Goal: Information Seeking & Learning: Learn about a topic

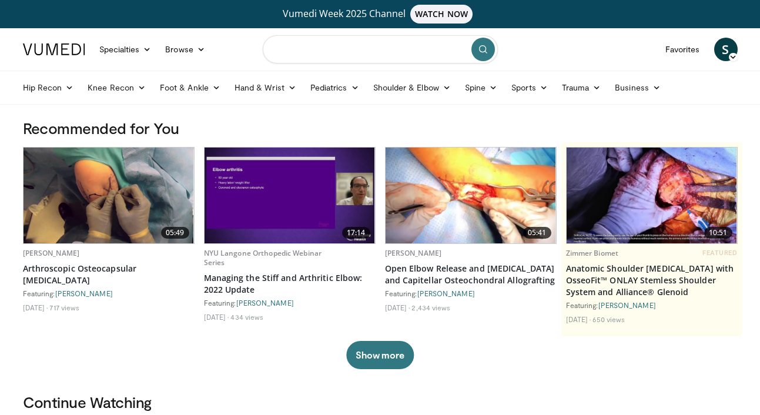
click at [329, 49] on input "Search topics, interventions" at bounding box center [380, 49] width 235 height 28
type input "**********"
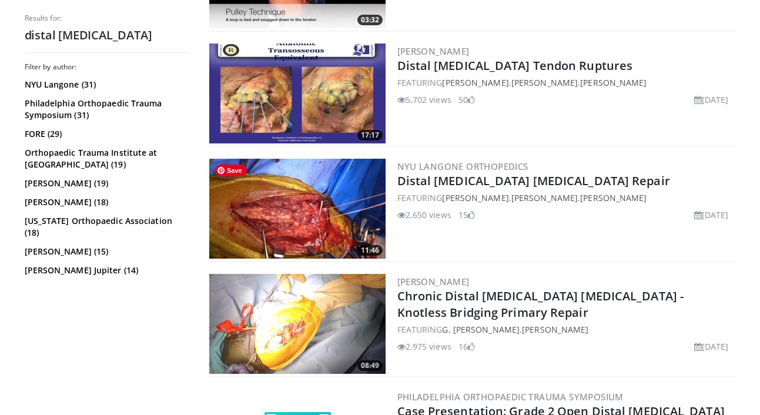
scroll to position [493, 0]
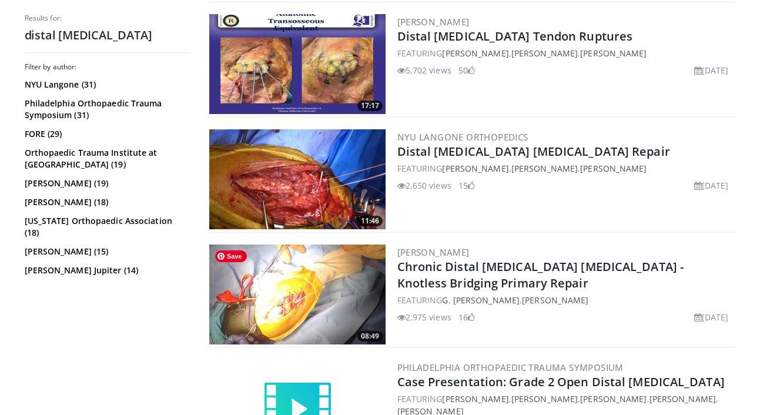
click at [284, 290] on img at bounding box center [297, 295] width 176 height 100
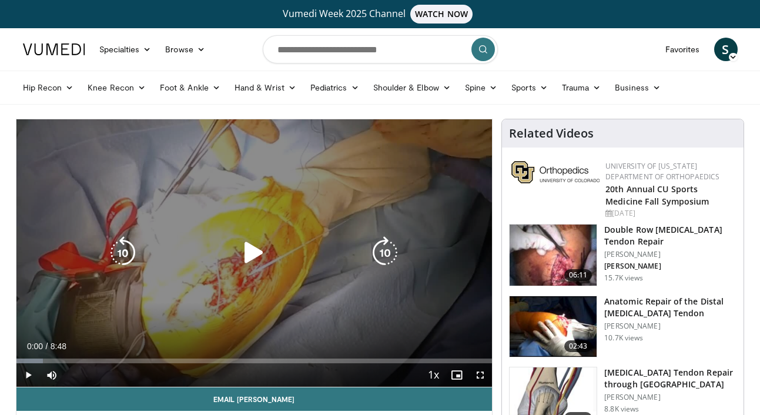
click at [249, 252] on icon "Video Player" at bounding box center [253, 252] width 33 height 33
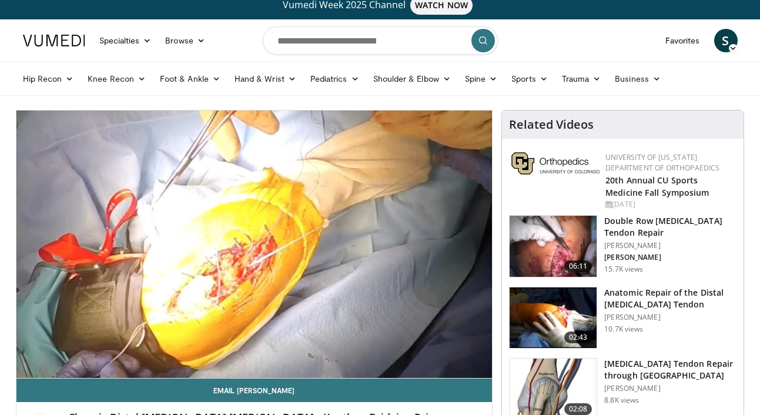
scroll to position [9, 0]
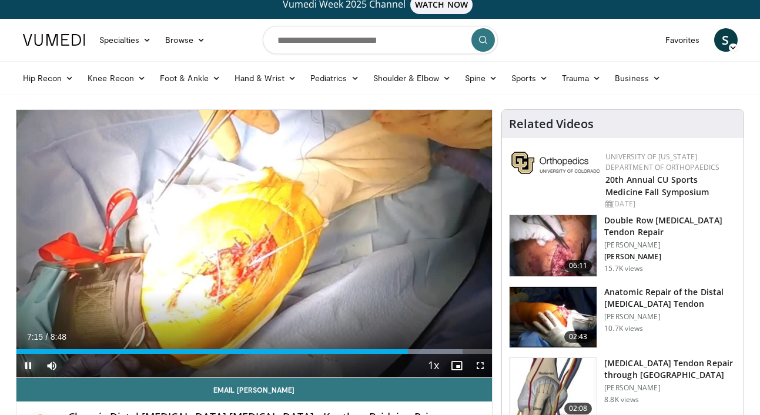
click at [23, 366] on span "Video Player" at bounding box center [28, 366] width 24 height 24
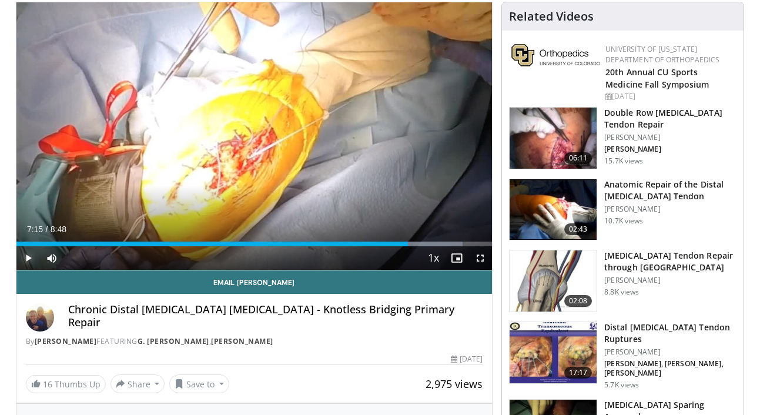
scroll to position [119, 0]
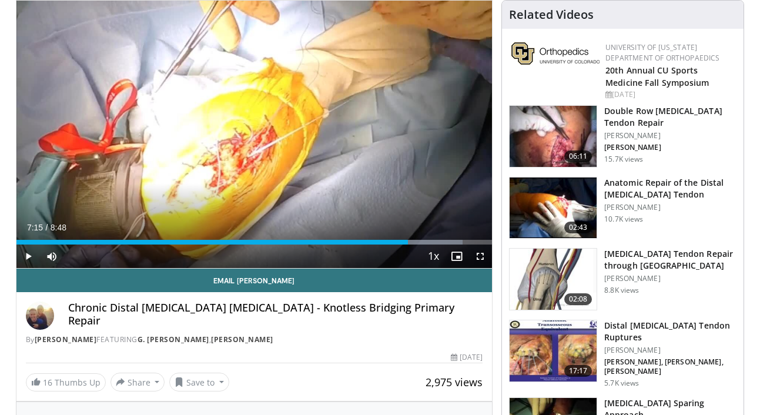
click at [635, 184] on h3 "Anatomic Repair of the Distal [MEDICAL_DATA] Tendon" at bounding box center [670, 189] width 132 height 24
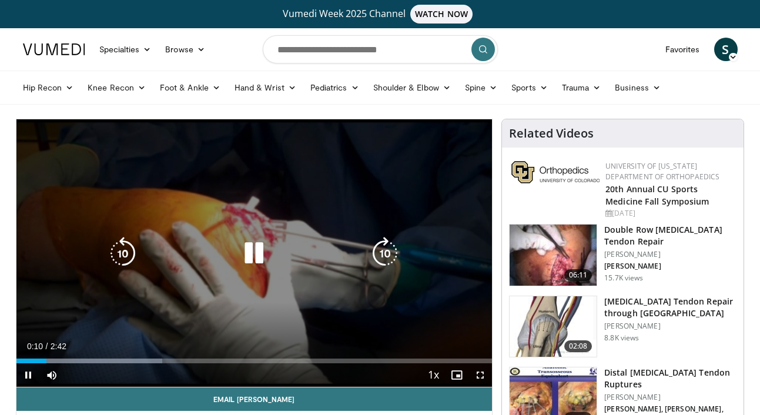
click at [199, 184] on div "10 seconds Tap to unmute" at bounding box center [254, 252] width 476 height 267
click at [249, 256] on icon "Video Player" at bounding box center [253, 253] width 33 height 33
click at [359, 320] on div "10 seconds Tap to unmute" at bounding box center [254, 252] width 476 height 267
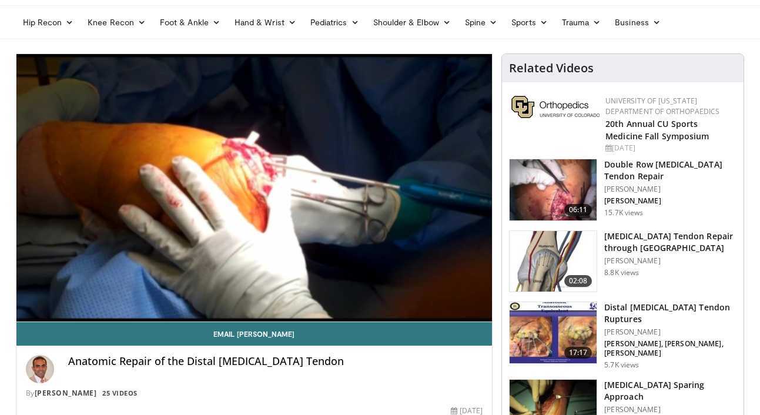
scroll to position [69, 0]
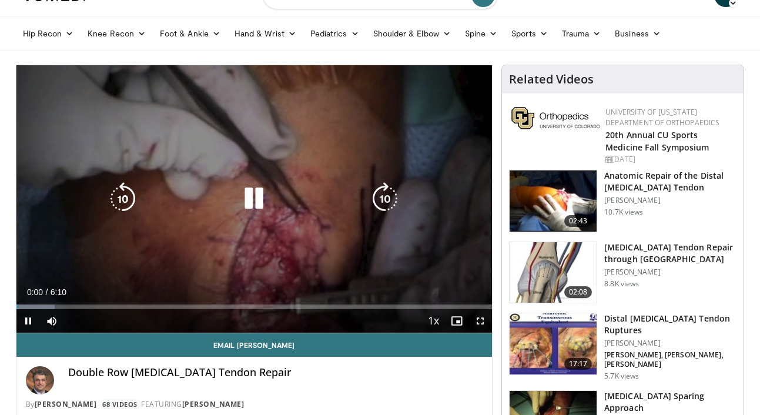
scroll to position [57, 0]
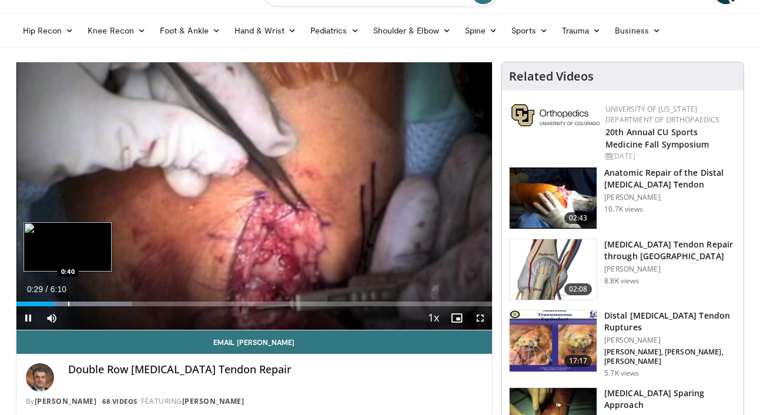
click at [68, 303] on div "Progress Bar" at bounding box center [68, 304] width 1 height 5
click at [76, 304] on div "Progress Bar" at bounding box center [76, 304] width 1 height 5
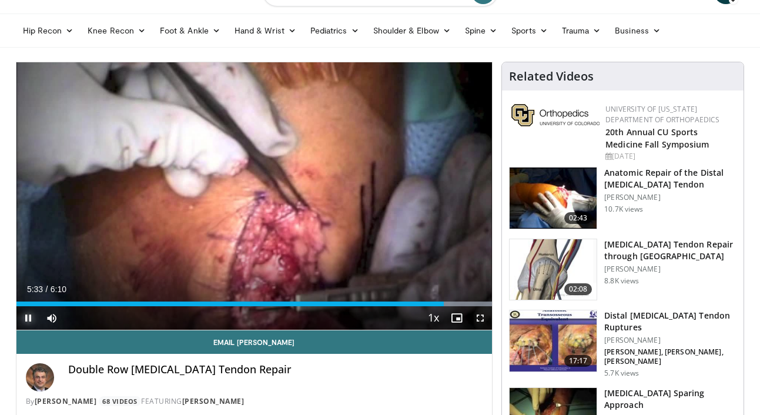
click at [25, 318] on span "Video Player" at bounding box center [28, 318] width 24 height 24
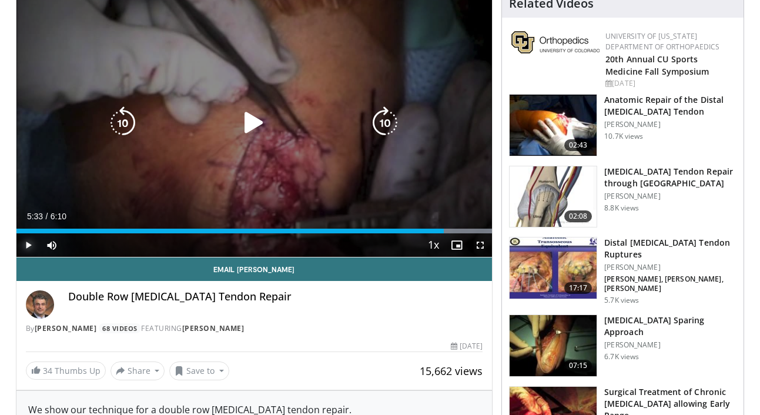
scroll to position [135, 0]
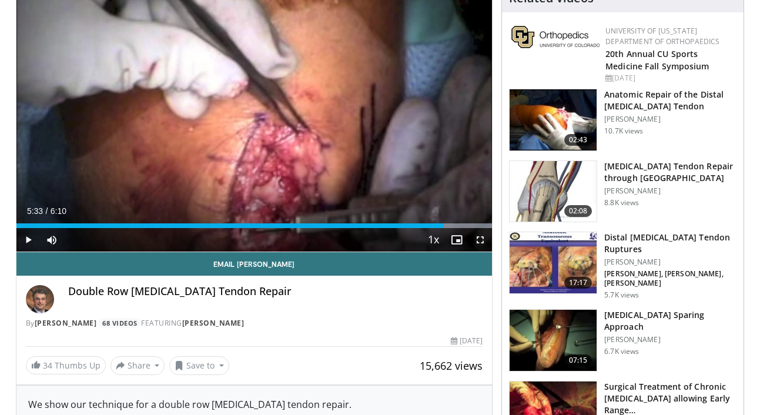
click at [553, 187] on img at bounding box center [553, 191] width 87 height 61
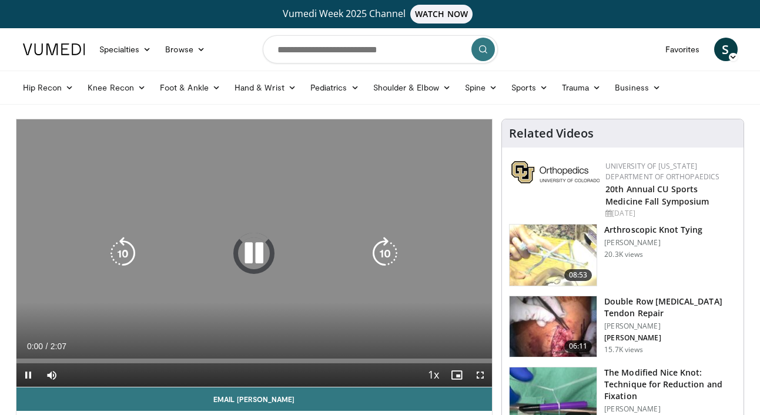
click at [250, 259] on icon "Video Player" at bounding box center [253, 253] width 33 height 33
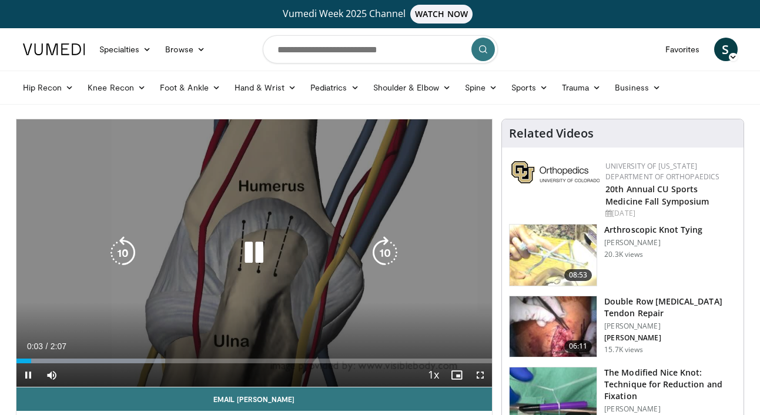
click at [252, 251] on icon "Video Player" at bounding box center [253, 252] width 33 height 33
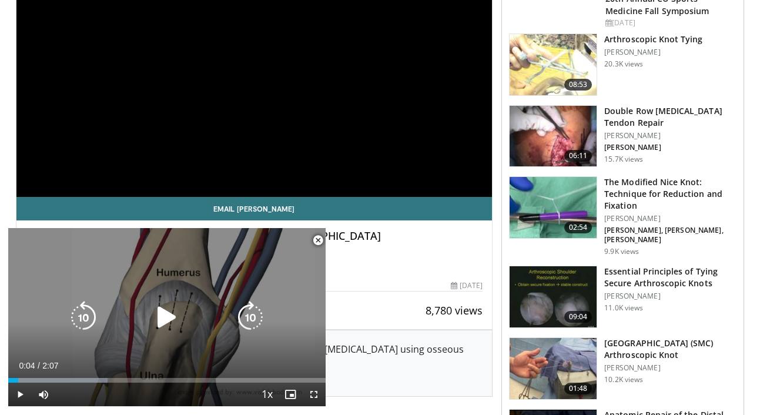
scroll to position [179, 0]
